Goal: Information Seeking & Learning: Learn about a topic

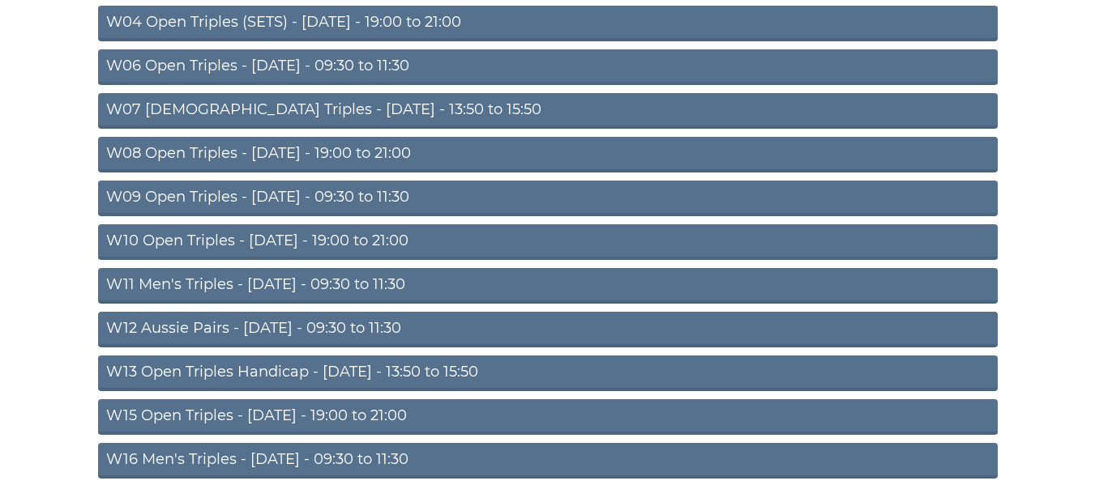
scroll to position [405, 0]
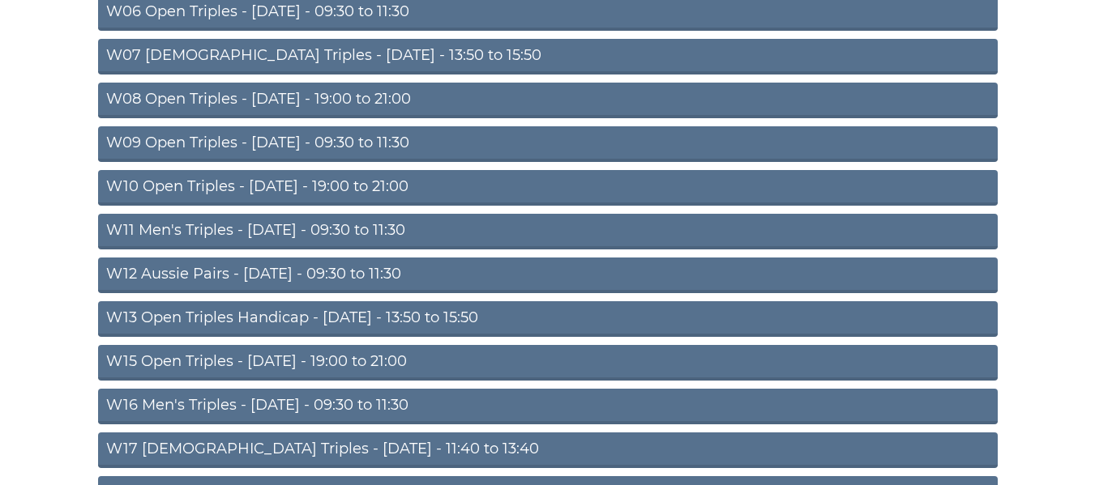
click at [268, 314] on link "W13 Open Triples Handicap - Thursday - 13:50 to 15:50" at bounding box center [548, 320] width 900 height 36
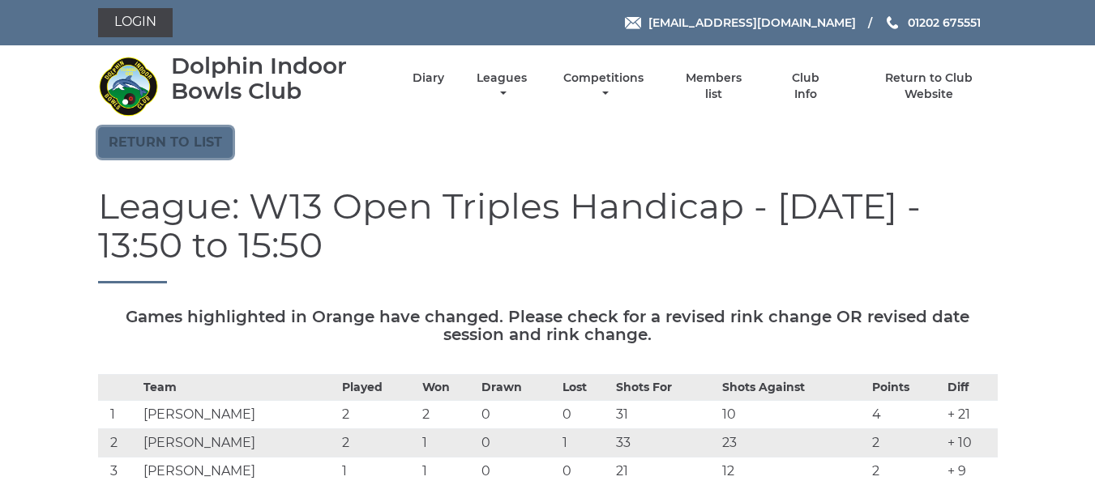
click at [208, 144] on link "Return to list" at bounding box center [165, 142] width 135 height 31
click at [198, 144] on link "Return to list" at bounding box center [165, 142] width 135 height 31
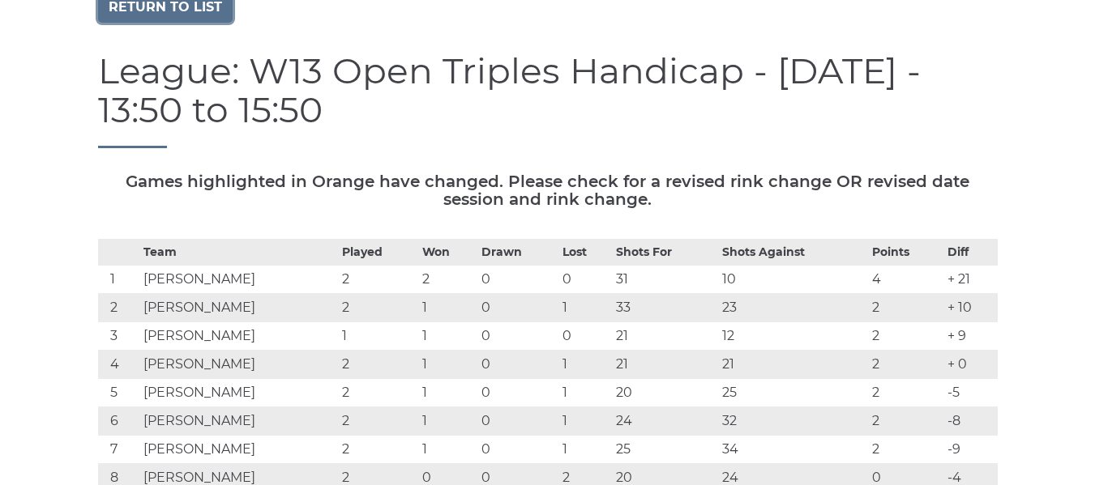
scroll to position [162, 0]
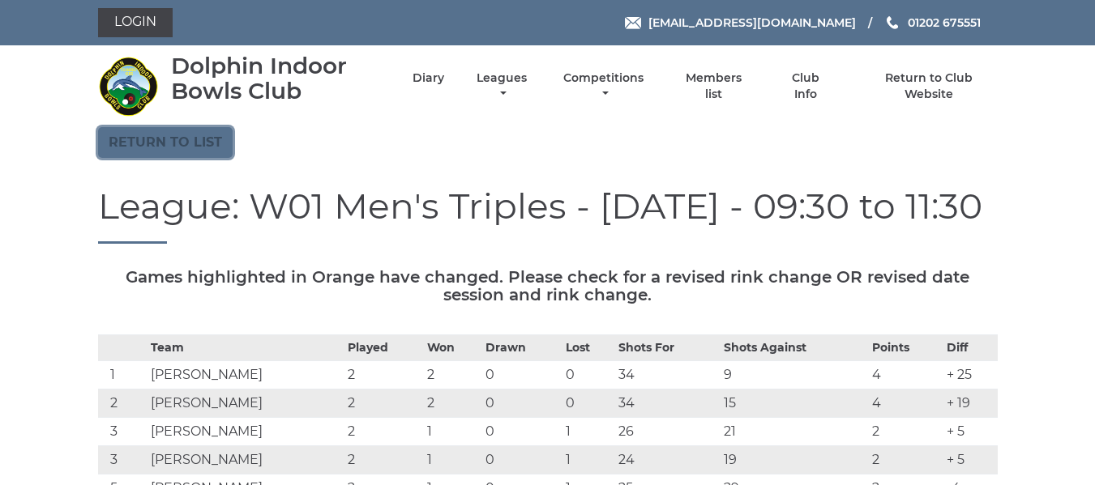
click at [177, 137] on link "Return to list" at bounding box center [165, 142] width 135 height 31
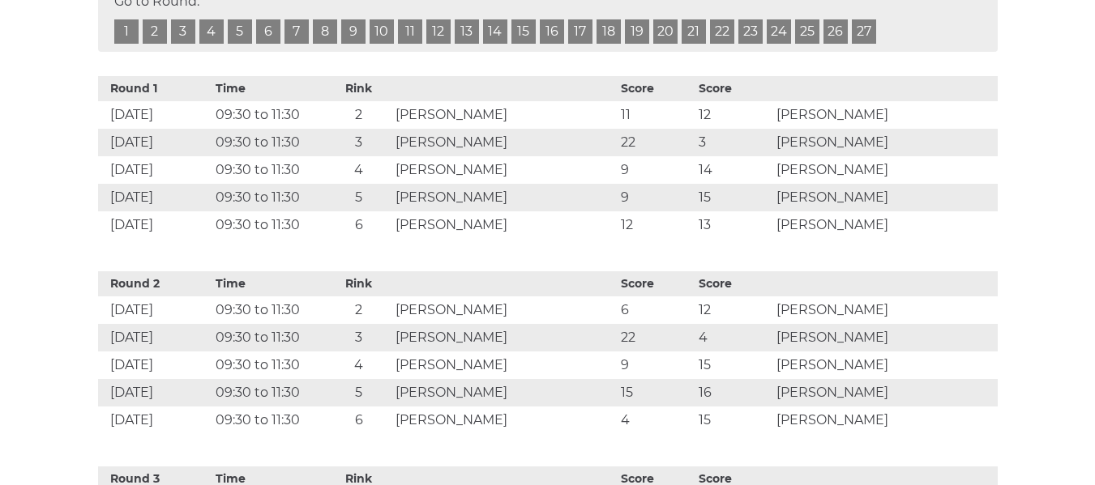
scroll to position [729, 0]
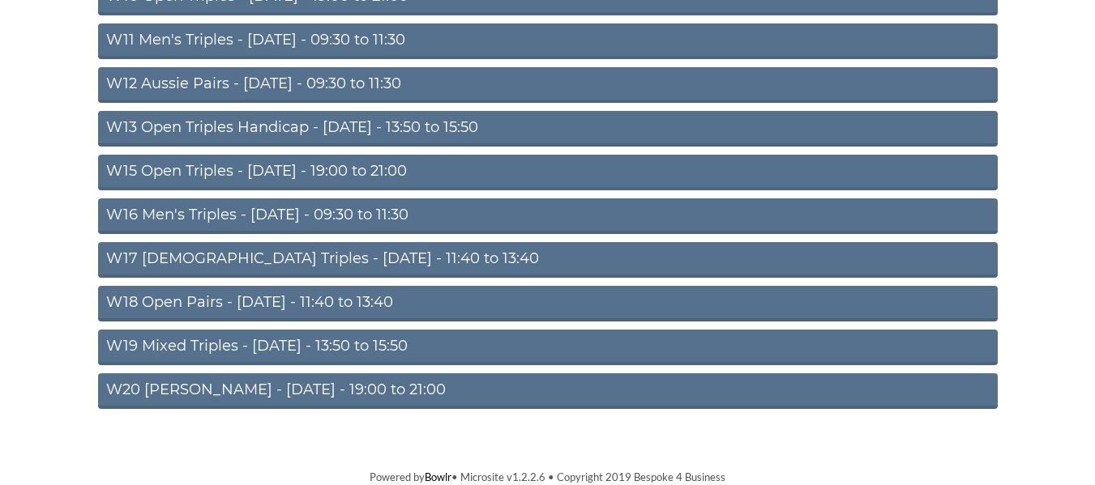
scroll to position [597, 0]
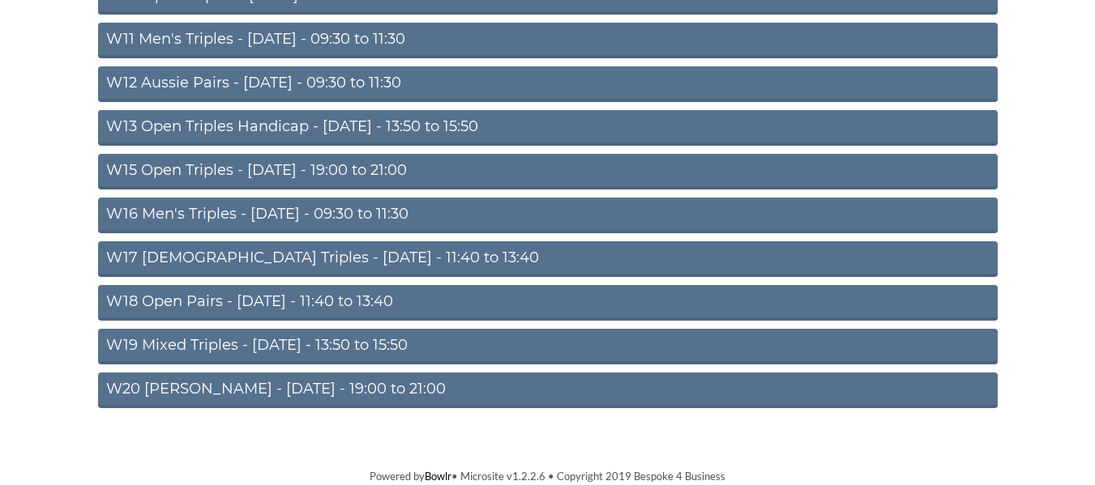
click at [237, 208] on link "W16 Men's Triples - [DATE] - 09:30 to 11:30" at bounding box center [548, 216] width 900 height 36
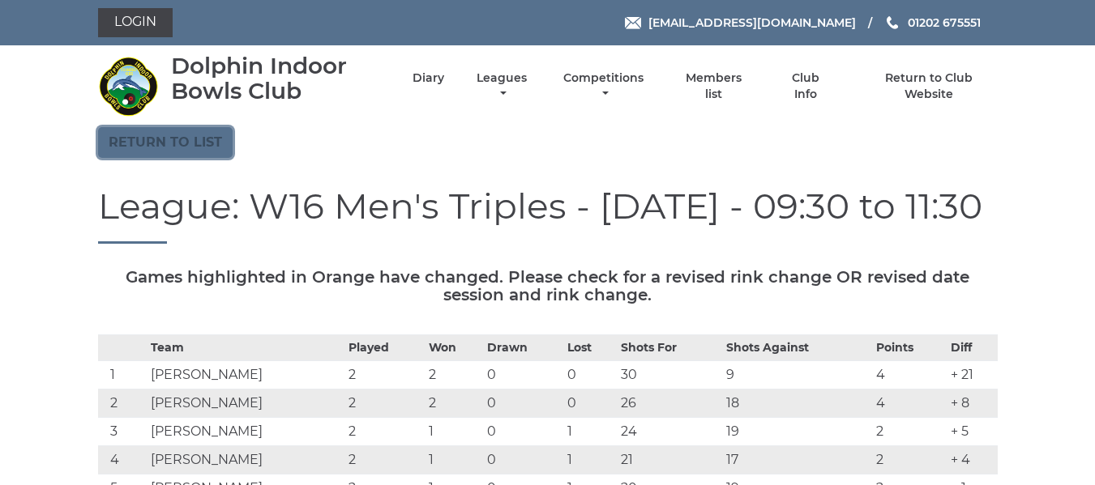
click at [153, 140] on link "Return to list" at bounding box center [165, 142] width 135 height 31
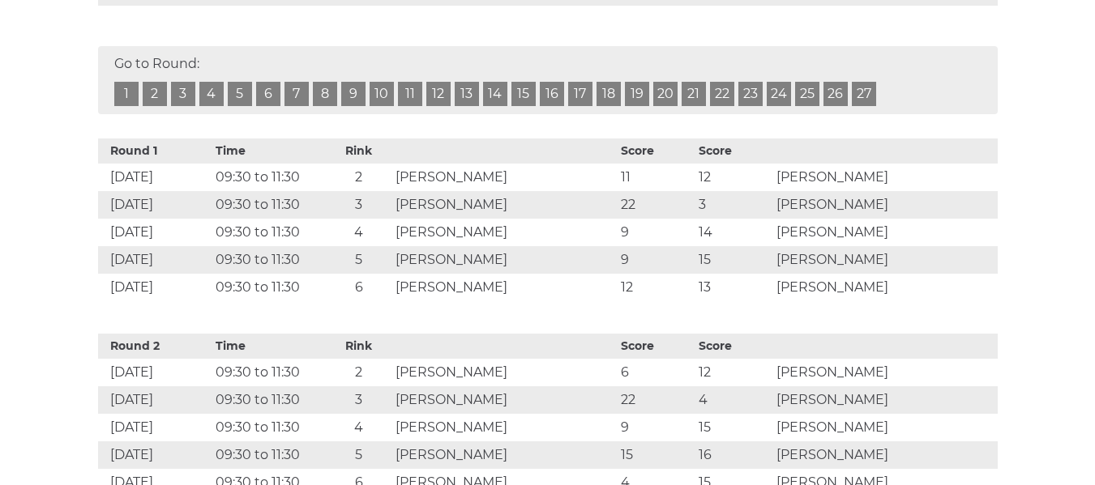
scroll to position [648, 0]
